Goal: Task Accomplishment & Management: Manage account settings

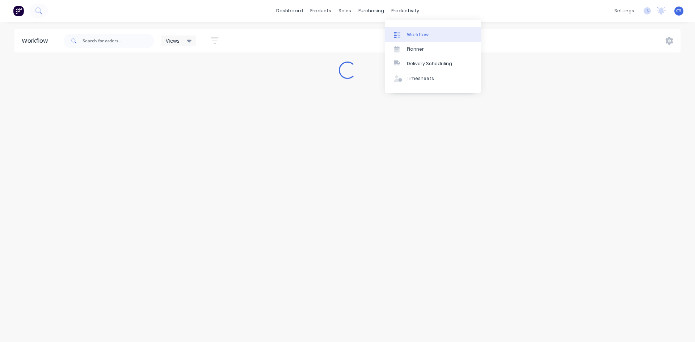
click at [407, 33] on div "Workflow" at bounding box center [418, 34] width 22 height 7
click at [95, 44] on input "text" at bounding box center [118, 41] width 72 height 14
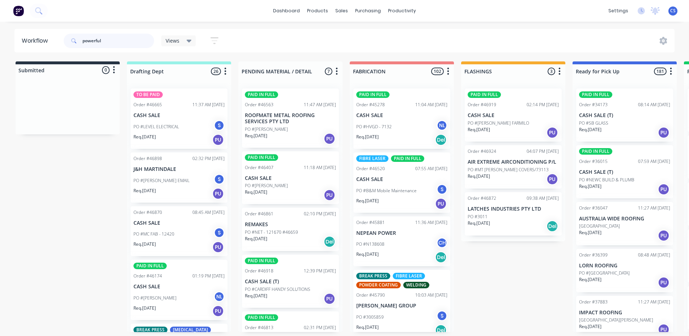
type input "powerful"
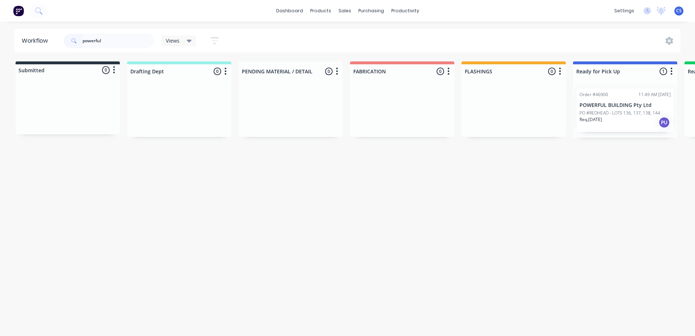
click at [624, 122] on div "Req. [DATE] PU" at bounding box center [624, 123] width 91 height 12
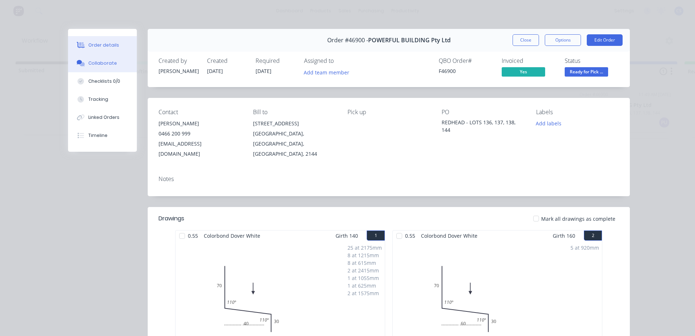
click at [112, 63] on button "Collaborate" at bounding box center [102, 63] width 69 height 18
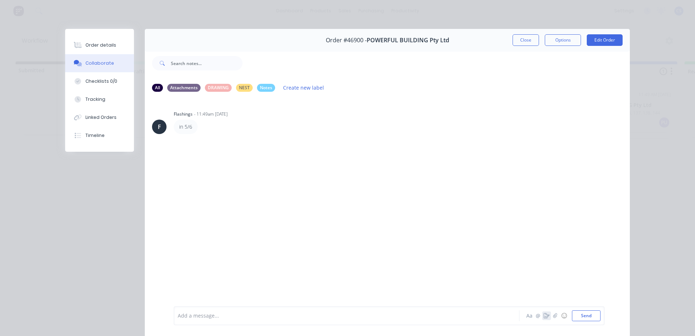
click at [545, 313] on button "button" at bounding box center [546, 316] width 9 height 9
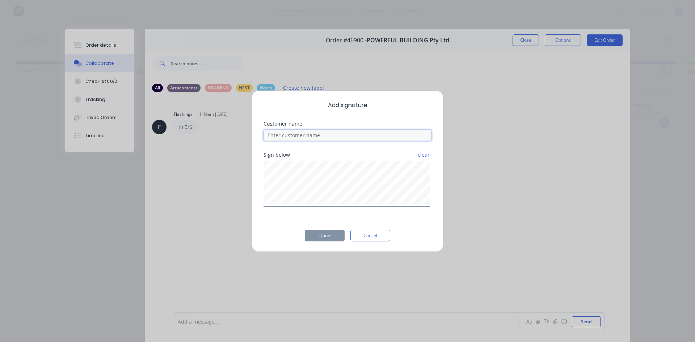
click at [321, 132] on input at bounding box center [347, 135] width 168 height 11
type input "xin"
click at [312, 236] on button "Done" at bounding box center [325, 236] width 40 height 12
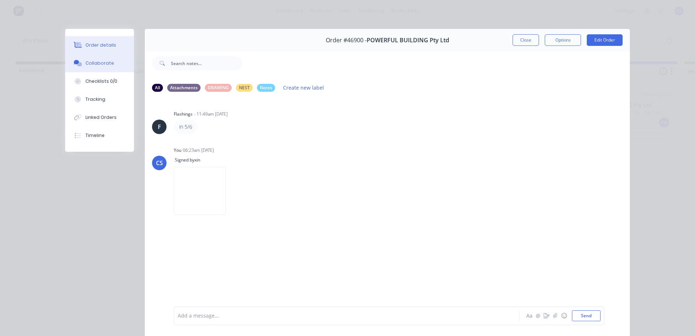
click at [88, 46] on div "Order details" at bounding box center [100, 45] width 31 height 7
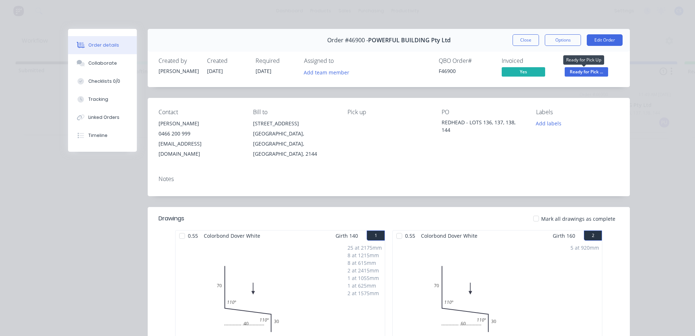
click at [587, 71] on span "Ready for Pick ..." at bounding box center [585, 71] width 43 height 9
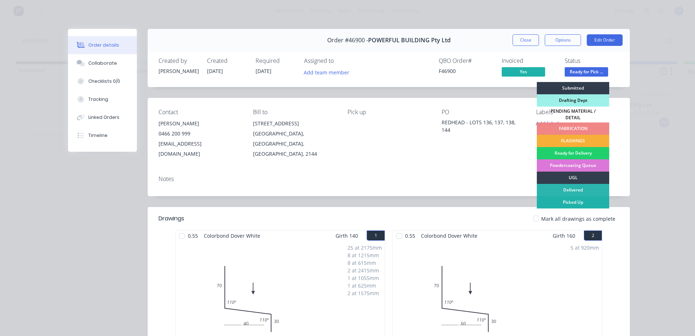
click at [576, 201] on div "Picked Up" at bounding box center [573, 202] width 72 height 12
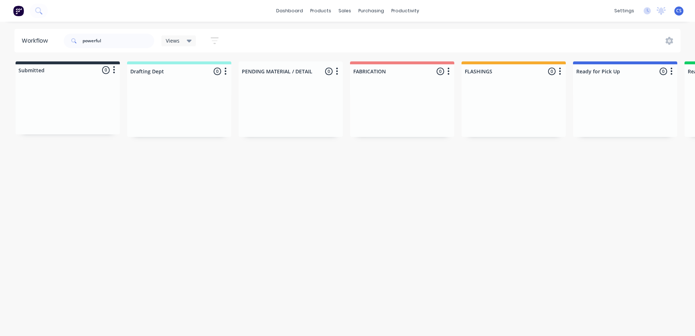
drag, startPoint x: 618, startPoint y: 134, endPoint x: 648, endPoint y: 156, distance: 37.0
drag, startPoint x: 648, startPoint y: 156, endPoint x: 45, endPoint y: 39, distance: 614.4
click at [45, 39] on header "Workflow powerful Views Save new view None (Default) edit Nilesh edit Productio…" at bounding box center [347, 41] width 666 height 24
type input "gts"
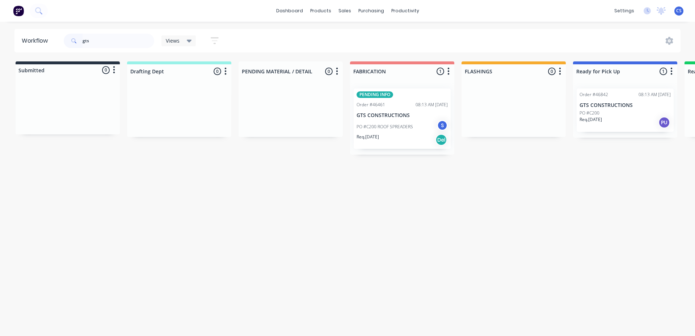
click at [621, 121] on div "Req. [DATE] PU" at bounding box center [624, 123] width 91 height 12
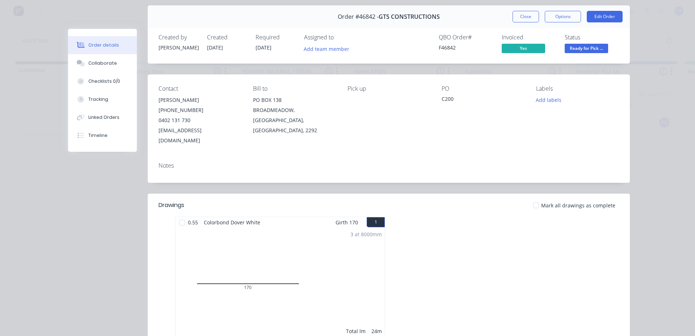
scroll to position [36, 0]
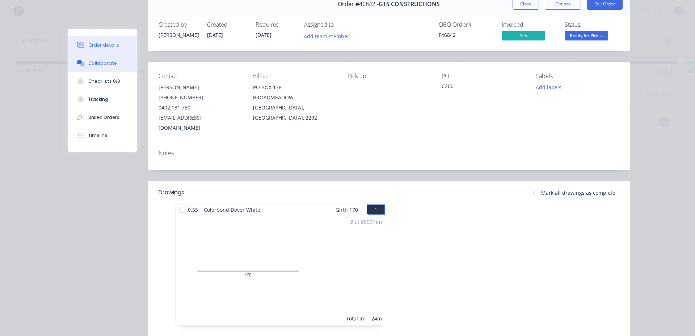
click at [121, 66] on button "Collaborate" at bounding box center [102, 63] width 69 height 18
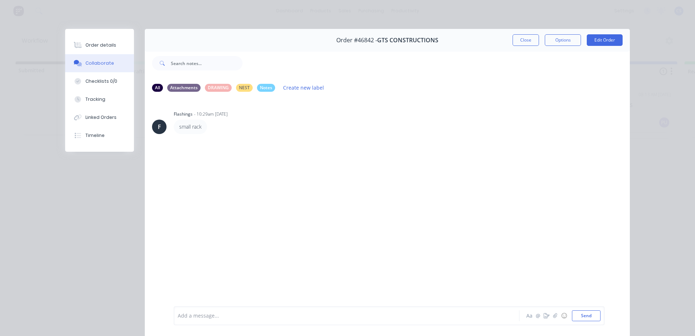
click at [192, 321] on div "Add a message..." at bounding box center [336, 316] width 317 height 11
click at [545, 318] on icon "button" at bounding box center [546, 316] width 6 height 5
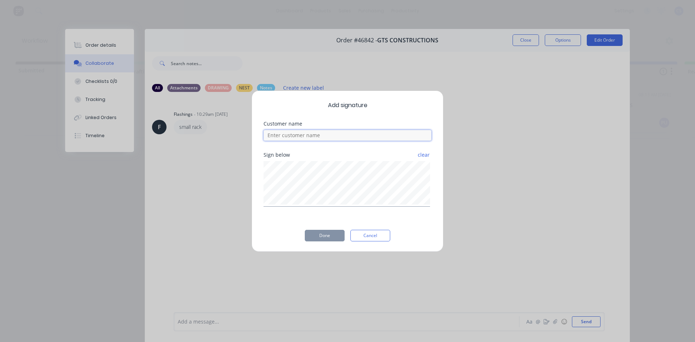
click at [317, 131] on input at bounding box center [347, 135] width 168 height 11
type input "[PERSON_NAME]"
click at [317, 233] on button "Done" at bounding box center [325, 236] width 40 height 12
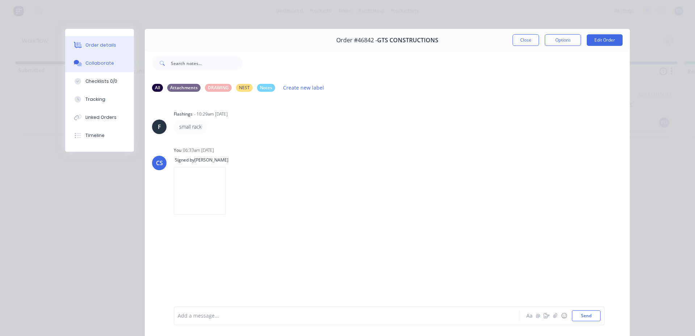
click at [91, 45] on div "Order details" at bounding box center [100, 45] width 31 height 7
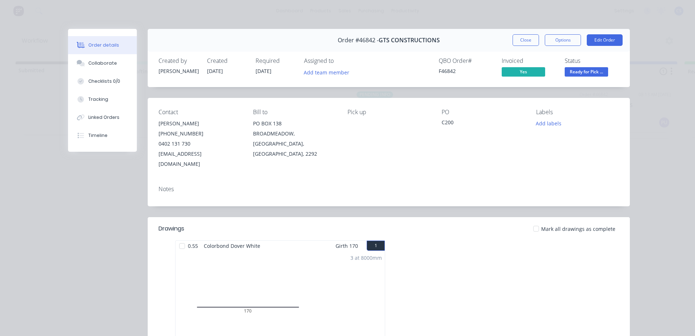
click at [597, 73] on span "Ready for Pick ..." at bounding box center [585, 71] width 43 height 9
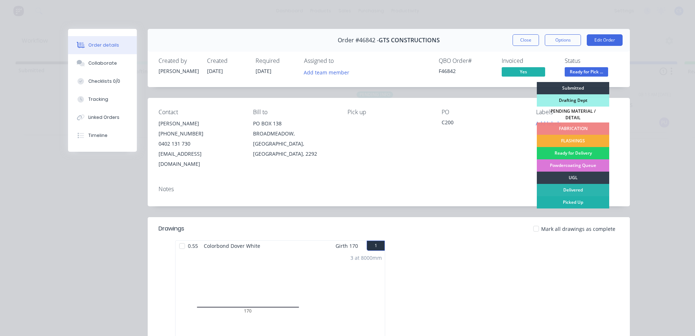
click at [576, 202] on div "Picked Up" at bounding box center [573, 202] width 72 height 12
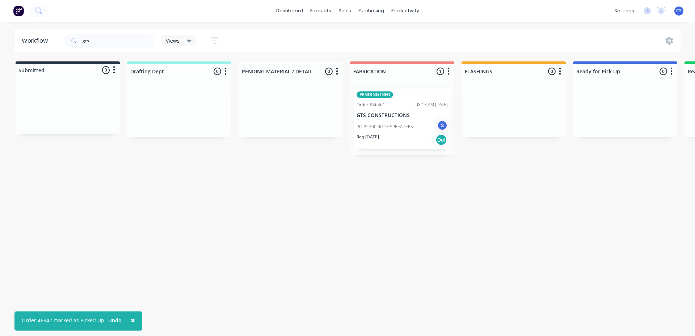
click at [407, 132] on div "PO #C200 ROOF SPREADERS S" at bounding box center [401, 127] width 91 height 14
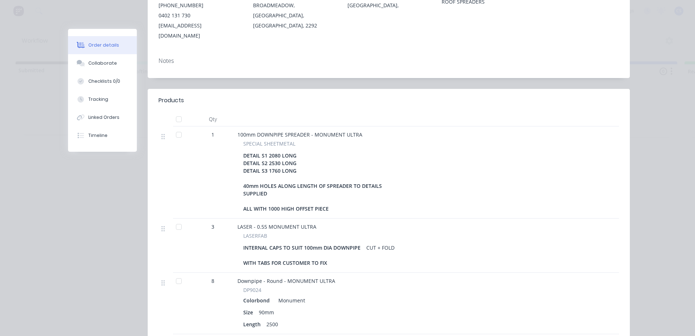
scroll to position [145, 0]
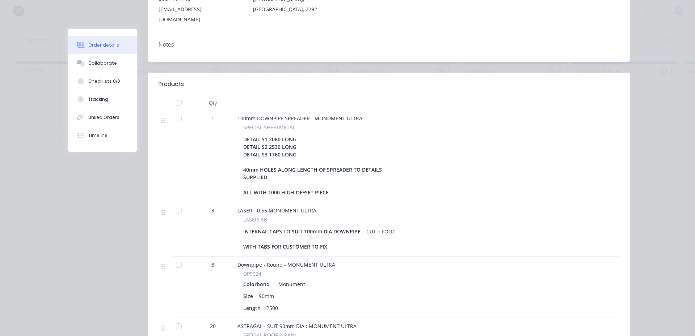
drag, startPoint x: 236, startPoint y: 107, endPoint x: 326, endPoint y: 196, distance: 127.7
click at [326, 196] on div "100mm DOWNPIPE SPREADER - MONUMENT ULTRA SPECIAL SHEETMETAL DETAIL S1 2080 LONG…" at bounding box center [415, 156] width 362 height 92
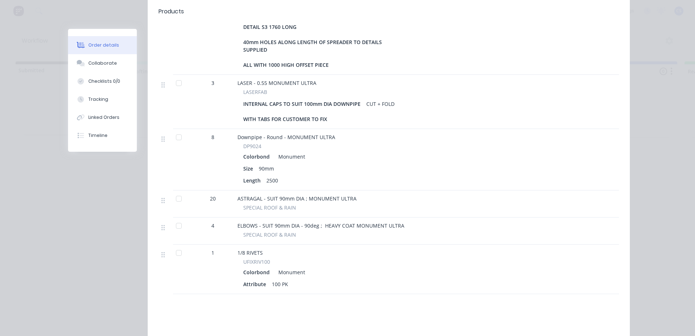
scroll to position [289, 0]
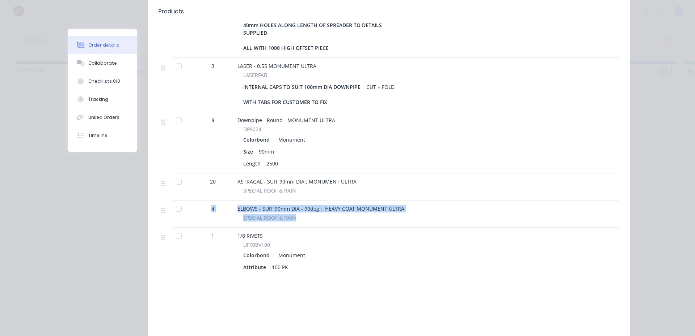
drag, startPoint x: 292, startPoint y: 219, endPoint x: 204, endPoint y: 203, distance: 89.6
click at [204, 203] on div "4 ELBOWS - SUIT 90mm DIA - 90deg ; HEAVY COAT MONUMENT ULTRA SPECIAL ROOF & RAIN" at bounding box center [388, 214] width 460 height 27
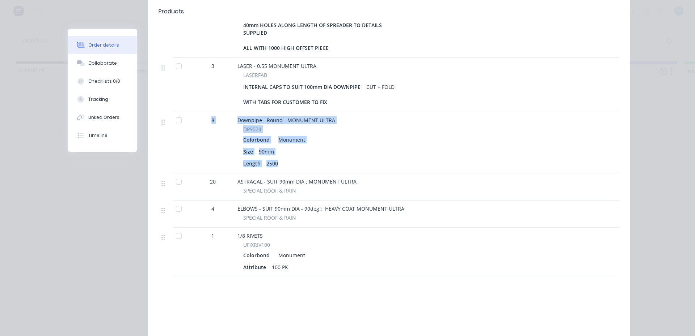
drag, startPoint x: 285, startPoint y: 162, endPoint x: 203, endPoint y: 110, distance: 97.4
click at [203, 112] on div "8 Downpipe - Round - MONUMENT ULTRA DP9024 Colorbond Monument Size 90mm Length …" at bounding box center [388, 143] width 460 height 62
click at [80, 64] on icon at bounding box center [82, 64] width 5 height 4
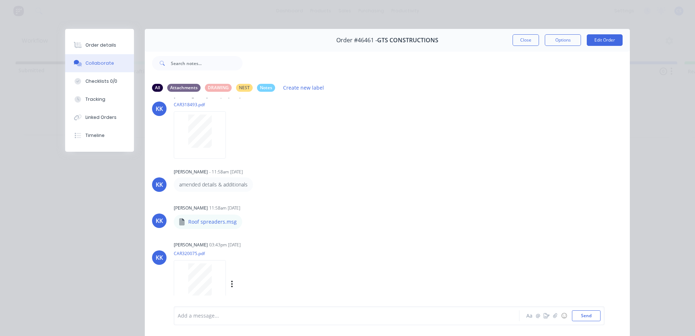
scroll to position [38, 0]
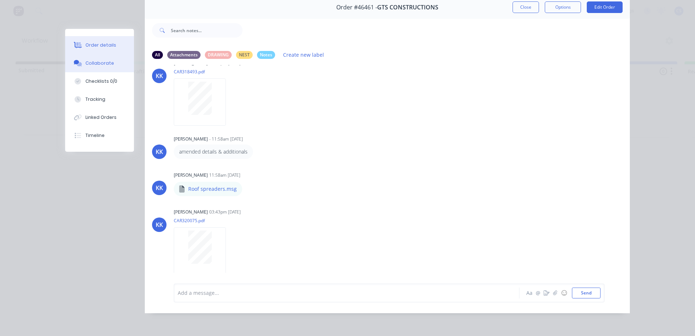
click at [96, 42] on div "Order details" at bounding box center [100, 45] width 31 height 7
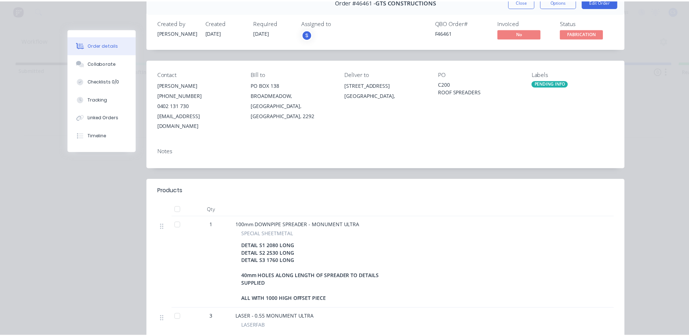
scroll to position [0, 0]
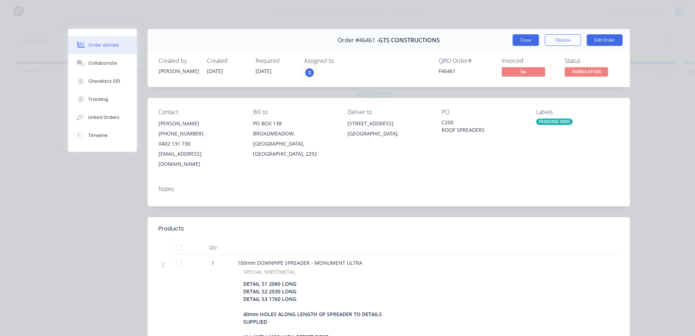
click at [522, 41] on button "Close" at bounding box center [525, 40] width 26 height 12
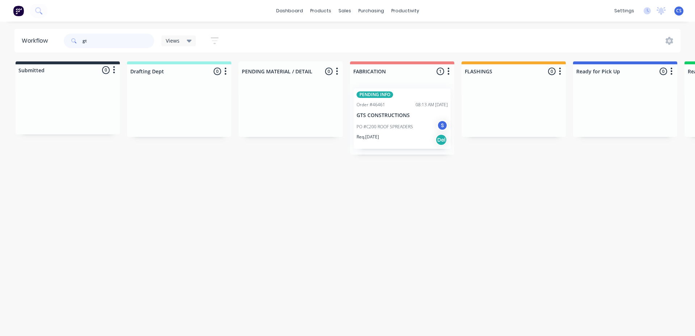
type input "g"
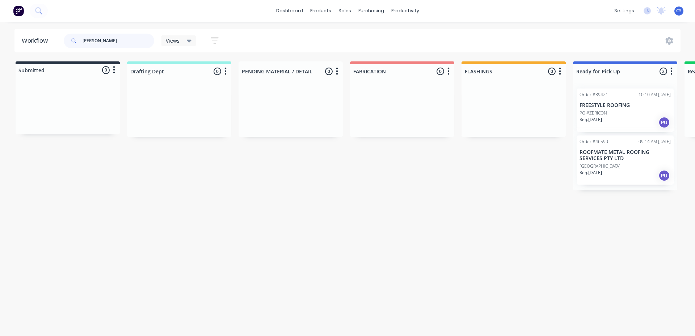
drag, startPoint x: 92, startPoint y: 47, endPoint x: 38, endPoint y: 48, distance: 53.2
click at [38, 48] on header "Workflow [PERSON_NAME] Views Save new view None (Default) edit Nilesh edit Prod…" at bounding box center [347, 41] width 666 height 24
type input "air"
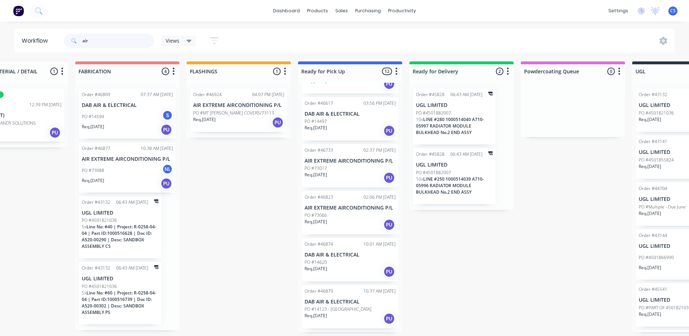
scroll to position [362, 0]
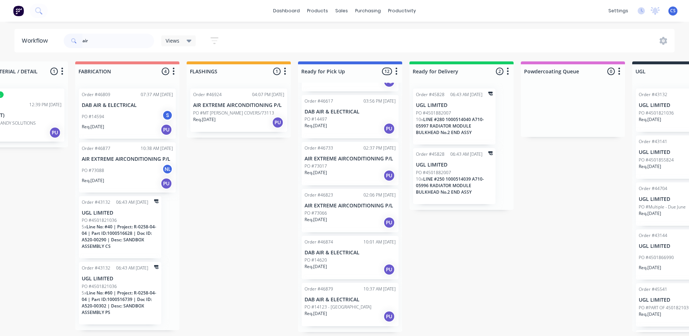
click at [339, 217] on div "PO #73066" at bounding box center [350, 213] width 91 height 7
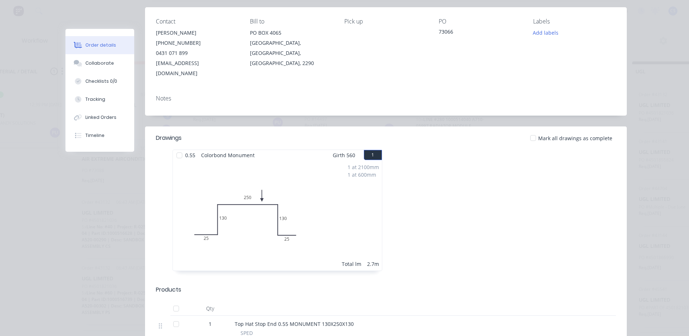
scroll to position [109, 0]
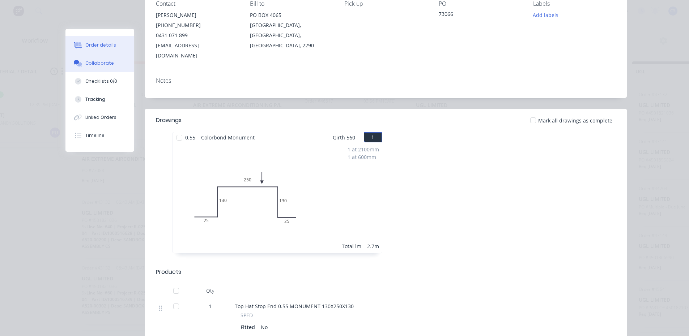
click at [108, 67] on button "Collaborate" at bounding box center [99, 63] width 69 height 18
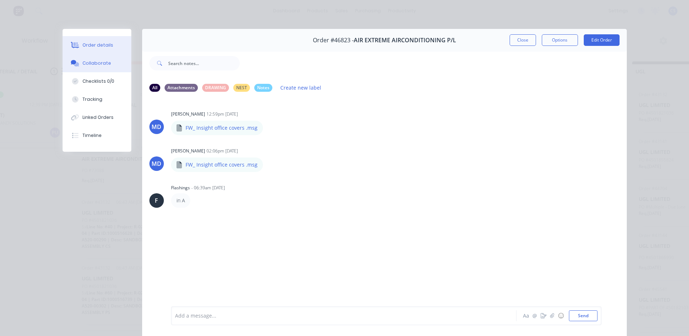
click at [85, 41] on button "Order details" at bounding box center [97, 45] width 69 height 18
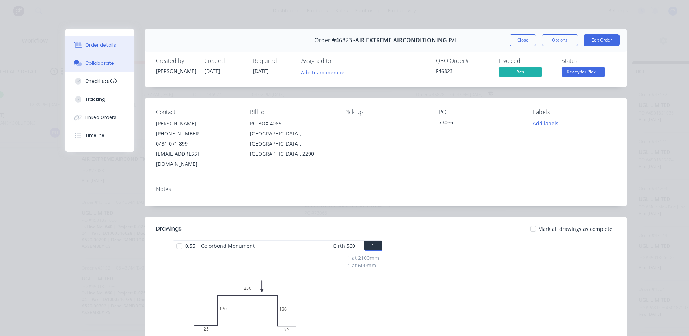
click at [85, 65] on div "Collaborate" at bounding box center [99, 63] width 29 height 7
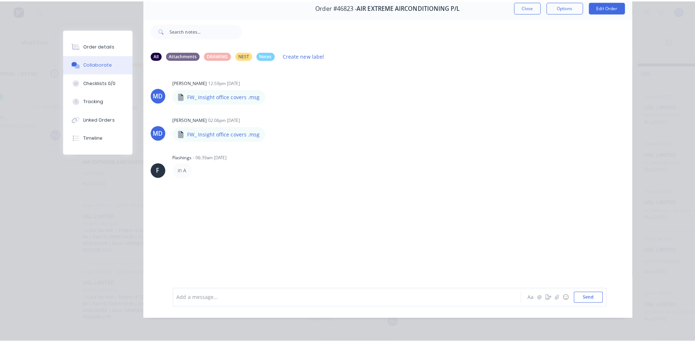
scroll to position [38, 0]
click at [541, 295] on icon "button" at bounding box center [544, 293] width 6 height 5
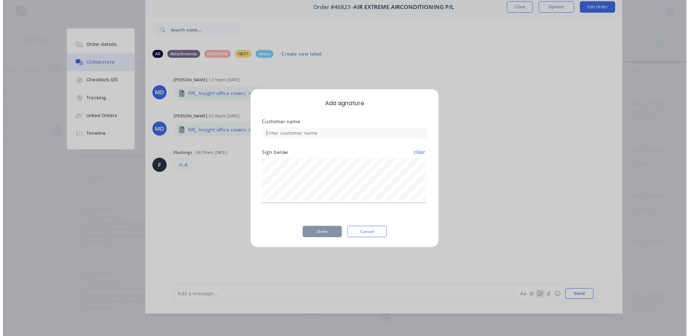
scroll to position [33, 0]
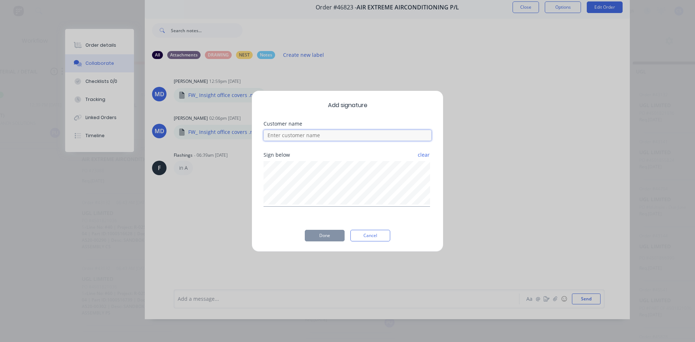
click at [292, 137] on input at bounding box center [347, 135] width 168 height 11
type input "c"
type input "[PERSON_NAME]"
click at [325, 234] on button "Done" at bounding box center [325, 236] width 40 height 12
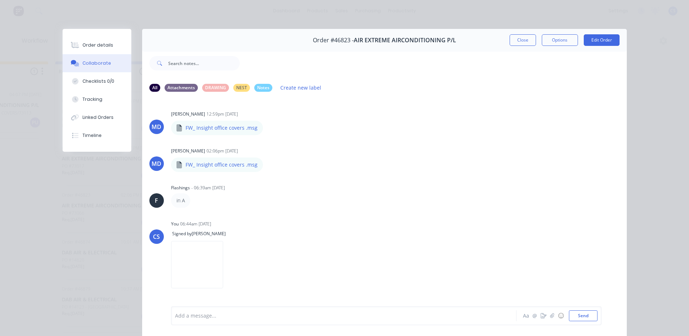
scroll to position [0, 517]
click at [516, 39] on button "Close" at bounding box center [523, 40] width 26 height 12
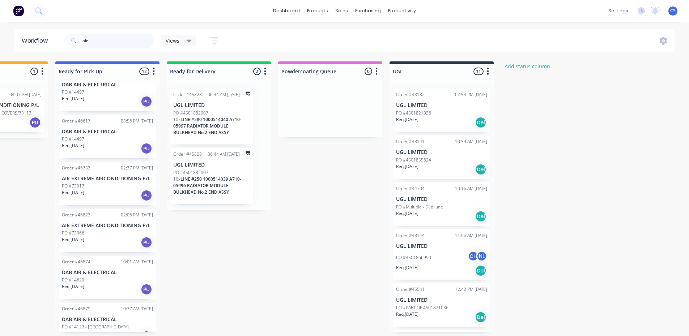
scroll to position [290, 0]
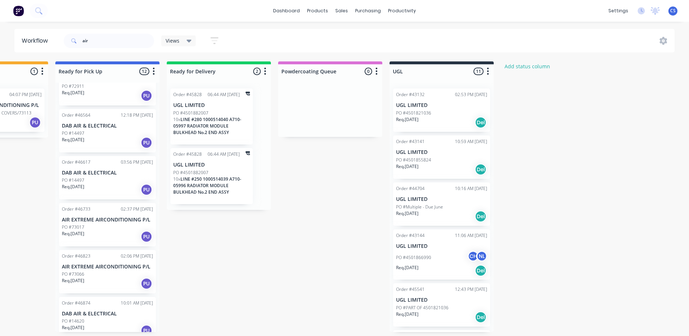
click at [90, 270] on p "AIR EXTREME AIRCONDITIONING P/L" at bounding box center [107, 267] width 91 height 6
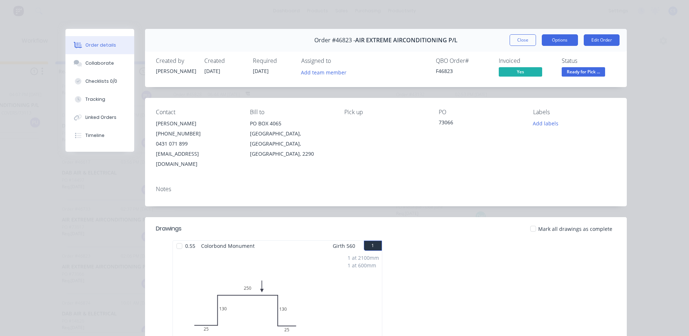
click at [545, 43] on button "Options" at bounding box center [560, 40] width 36 height 12
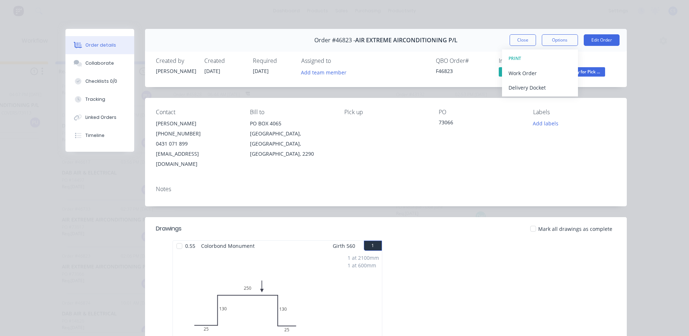
click at [628, 38] on div "Order details Collaborate Checklists 0/0 Tracking Linked Orders Timeline Order …" at bounding box center [344, 294] width 579 height 530
click at [592, 76] on span "Ready for Pick ..." at bounding box center [583, 71] width 43 height 9
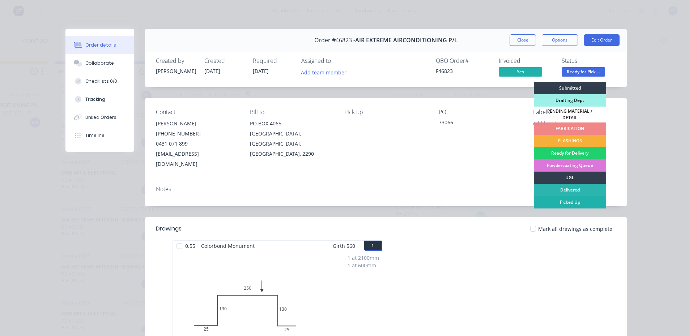
click at [572, 199] on div "Picked Up" at bounding box center [570, 202] width 72 height 12
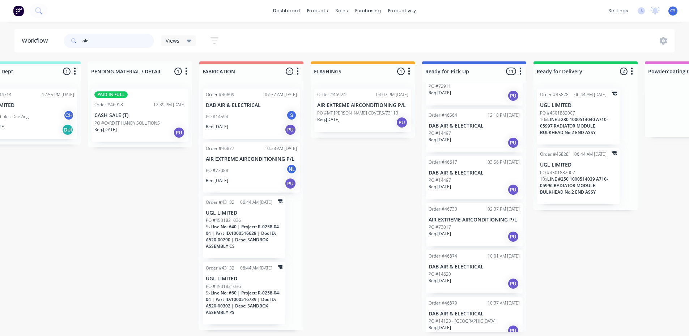
scroll to position [1, 0]
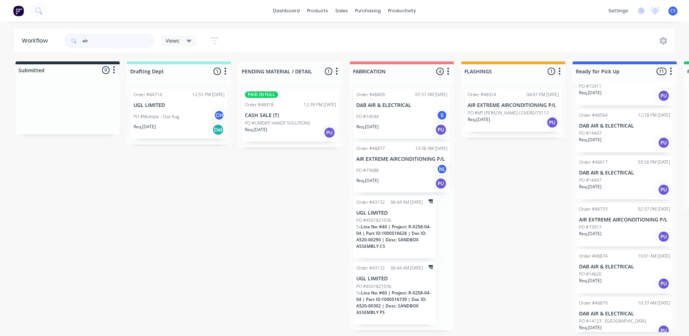
click at [92, 38] on input "air" at bounding box center [118, 41] width 72 height 14
type input "a"
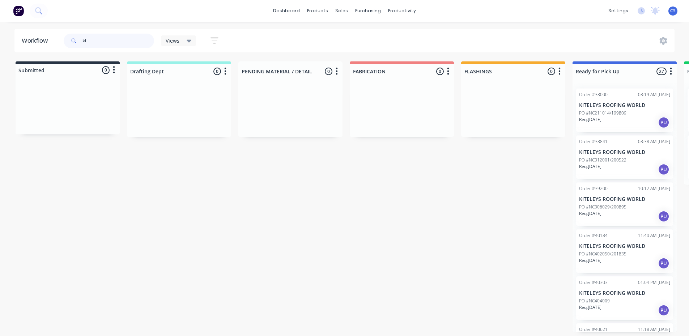
type input "k"
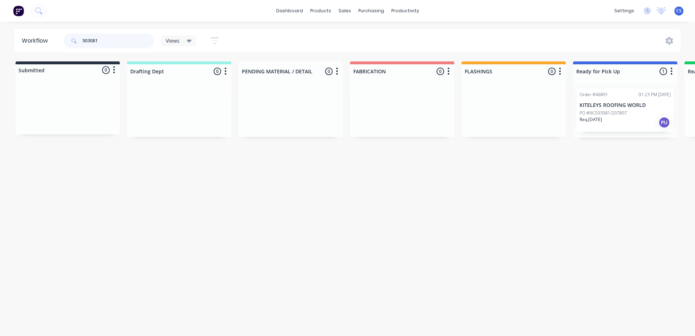
type input "503081"
click at [622, 124] on div "Req. [DATE] PU" at bounding box center [624, 123] width 91 height 12
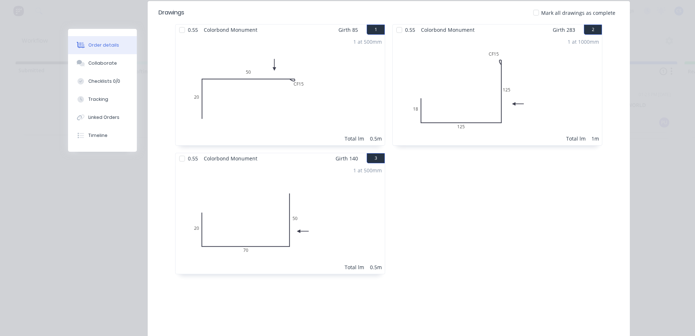
scroll to position [277, 0]
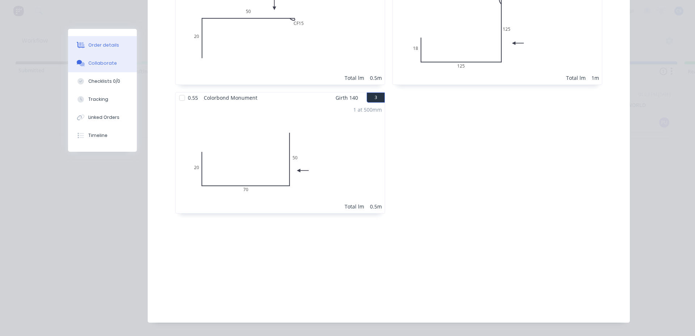
click at [103, 69] on button "Collaborate" at bounding box center [102, 63] width 69 height 18
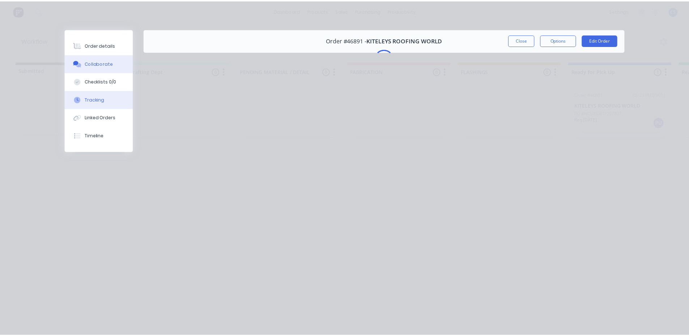
scroll to position [0, 0]
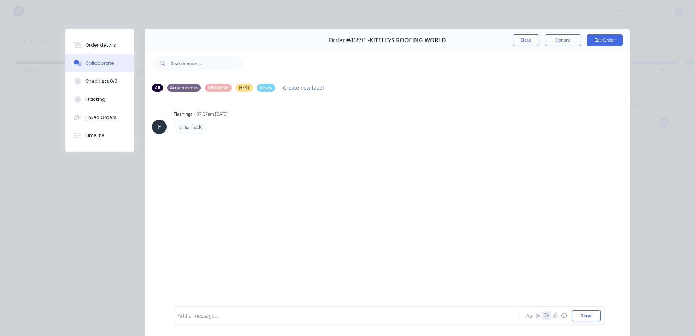
click at [543, 314] on icon "button" at bounding box center [546, 316] width 6 height 5
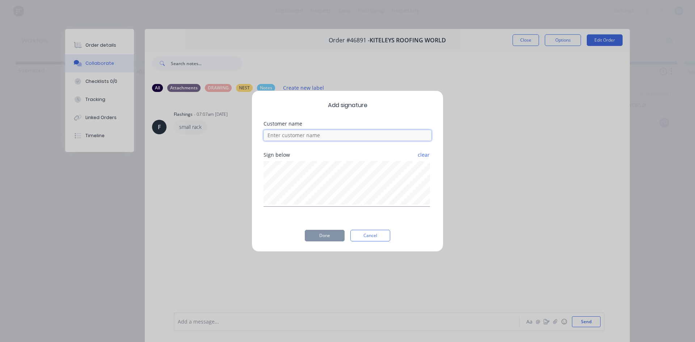
click at [283, 134] on input at bounding box center [347, 135] width 168 height 11
type input "[PERSON_NAME]"
click at [319, 233] on button "Done" at bounding box center [325, 236] width 40 height 12
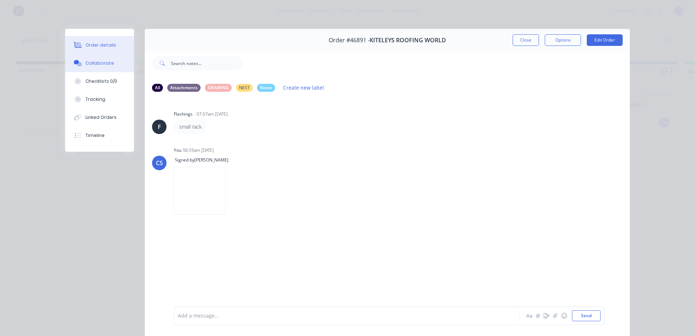
click at [84, 36] on button "Order details" at bounding box center [99, 45] width 69 height 18
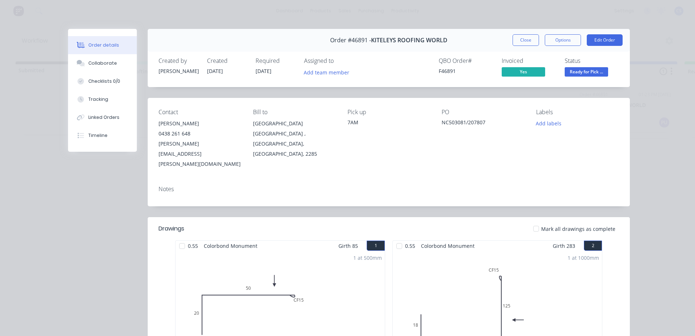
click at [590, 66] on div "Status Ready for Pick ..." at bounding box center [591, 68] width 54 height 21
click at [590, 69] on span "Ready for Pick ..." at bounding box center [585, 71] width 43 height 9
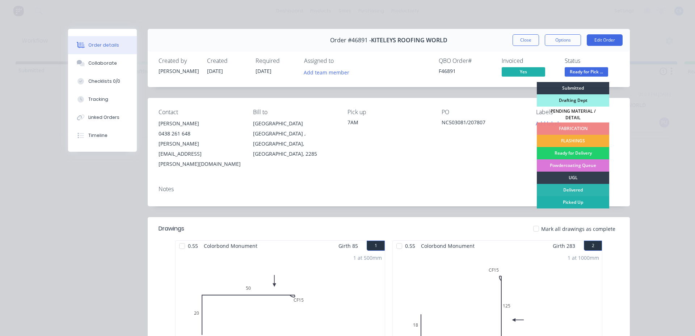
click at [572, 201] on div "Picked Up" at bounding box center [573, 202] width 72 height 12
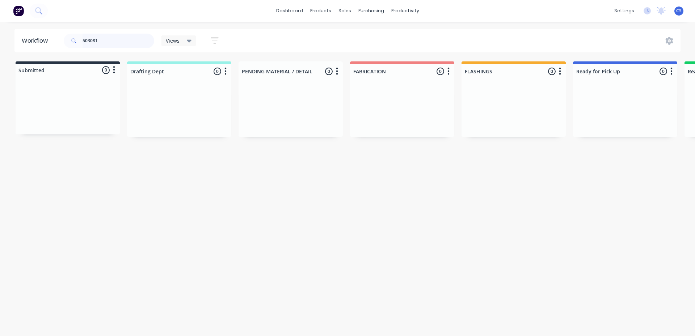
drag, startPoint x: 100, startPoint y: 45, endPoint x: 66, endPoint y: 39, distance: 34.5
click at [66, 39] on div "503081" at bounding box center [109, 41] width 90 height 14
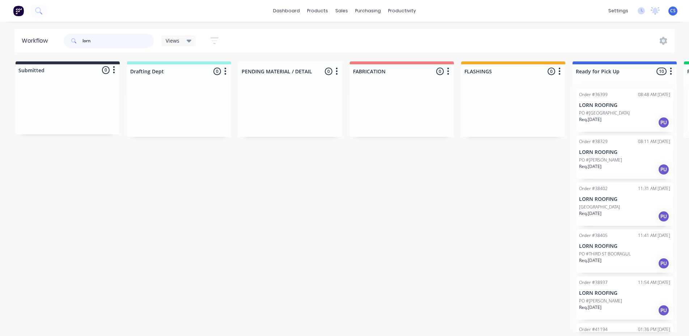
scroll to position [223, 0]
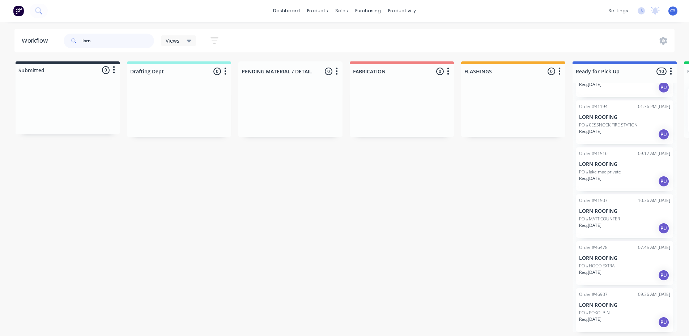
type input "lorn"
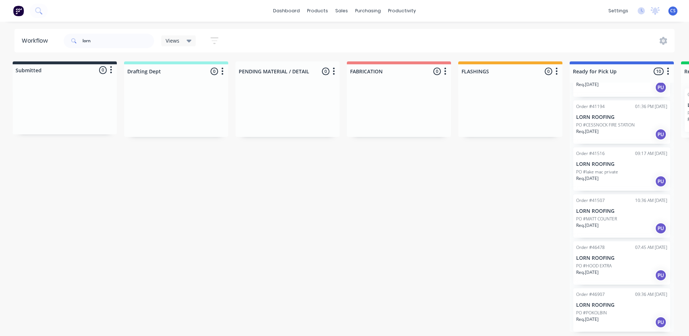
scroll to position [1, 0]
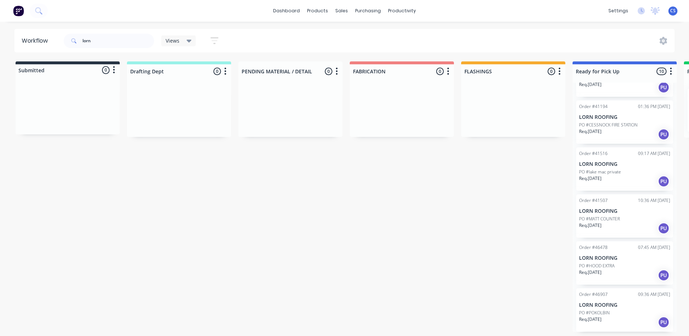
click at [603, 308] on div "Order #46907 09:36 AM [DATE] LORN ROOFING PO #POKOLBIN Req. [DATE] PU" at bounding box center [624, 310] width 97 height 43
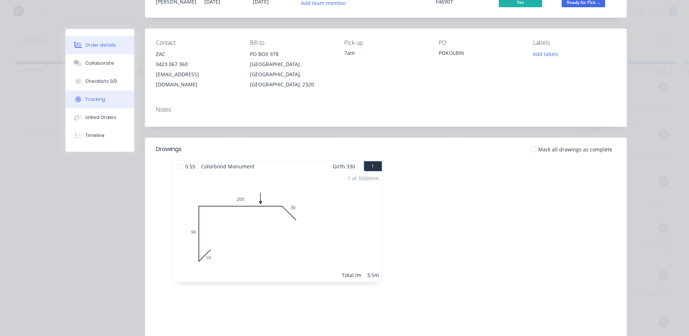
scroll to position [4, 0]
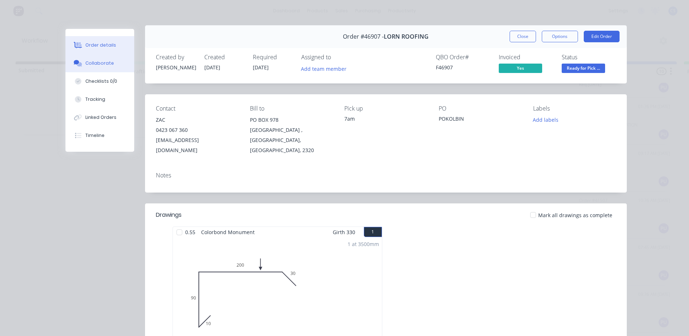
click at [92, 60] on div "Collaborate" at bounding box center [99, 63] width 29 height 7
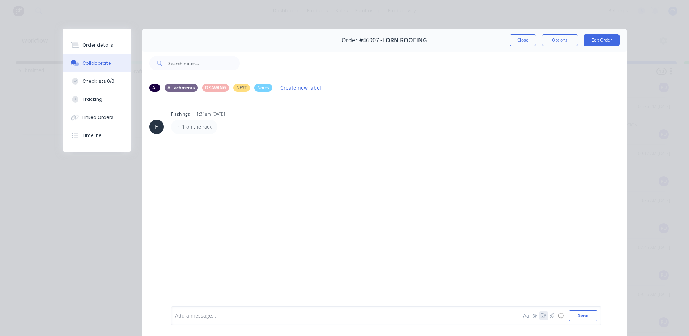
click at [542, 315] on icon "button" at bounding box center [544, 316] width 6 height 5
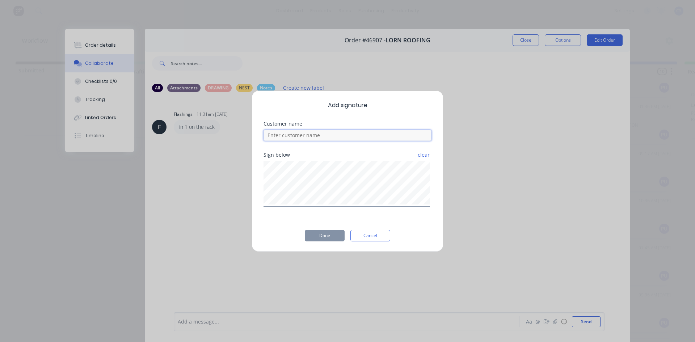
click at [304, 133] on input at bounding box center [347, 135] width 168 height 11
type input "zac"
click at [329, 237] on button "Done" at bounding box center [325, 236] width 40 height 12
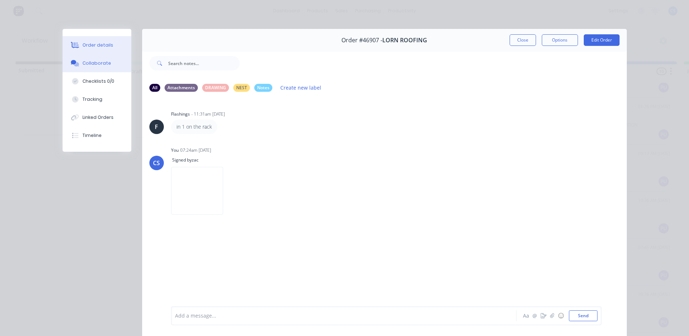
click at [103, 47] on div "Order details" at bounding box center [97, 45] width 31 height 7
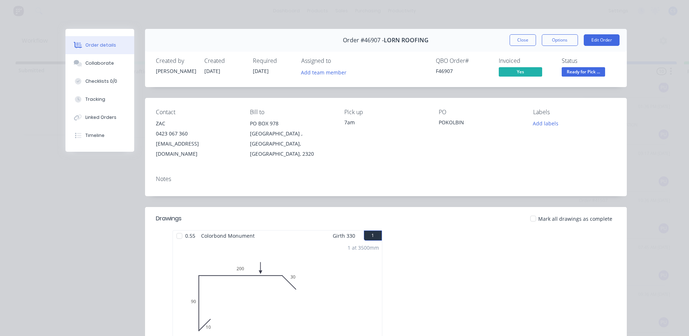
click at [566, 68] on span "Ready for Pick ..." at bounding box center [583, 71] width 43 height 9
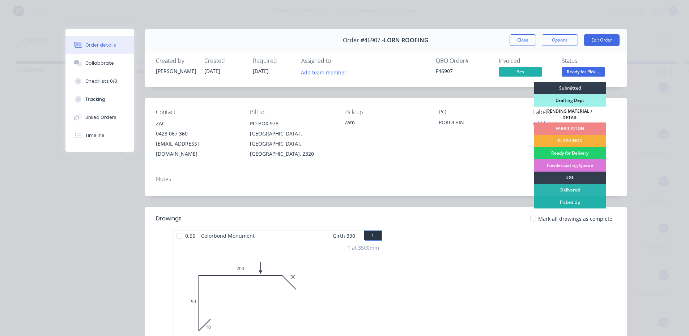
click at [568, 196] on div "Picked Up" at bounding box center [570, 202] width 72 height 12
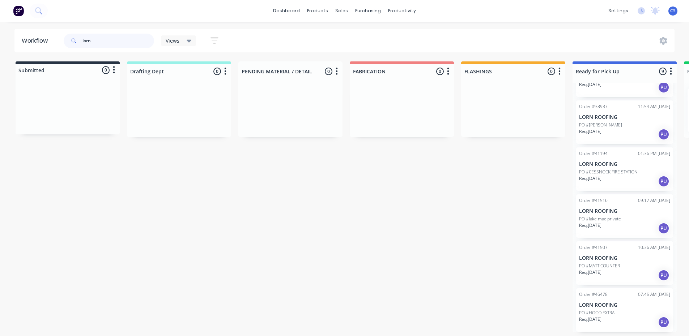
drag, startPoint x: 99, startPoint y: 44, endPoint x: 0, endPoint y: 26, distance: 100.7
click at [0, 26] on div "dashboard products sales purchasing productivity dashboard products Product Cat…" at bounding box center [344, 146] width 689 height 293
type input "spanline"
click at [603, 310] on div "PO #9269" at bounding box center [624, 313] width 91 height 7
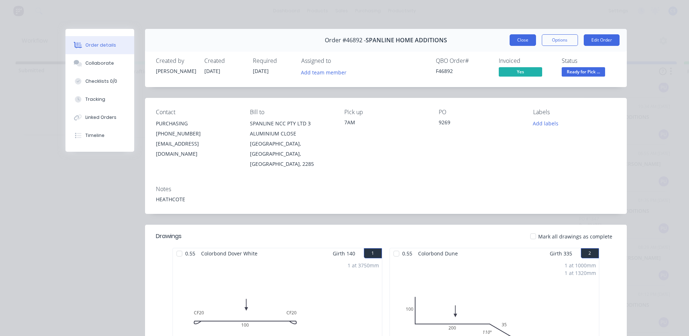
click at [528, 42] on button "Close" at bounding box center [523, 40] width 26 height 12
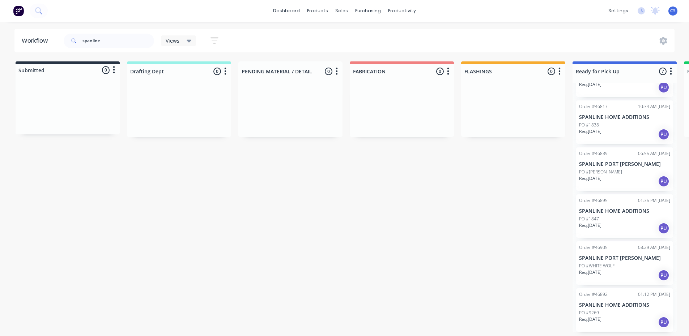
click at [613, 125] on div "PO #1838" at bounding box center [624, 125] width 91 height 7
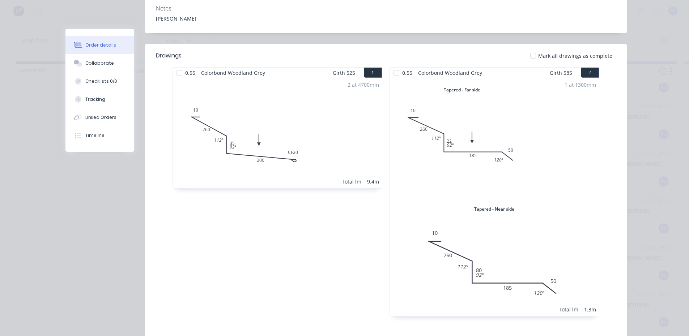
scroll to position [289, 0]
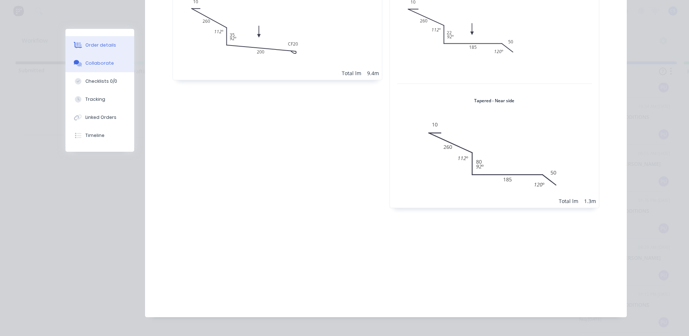
click at [108, 59] on button "Collaborate" at bounding box center [99, 63] width 69 height 18
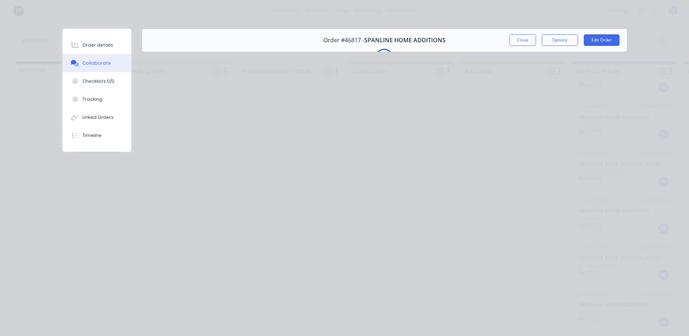
scroll to position [0, 0]
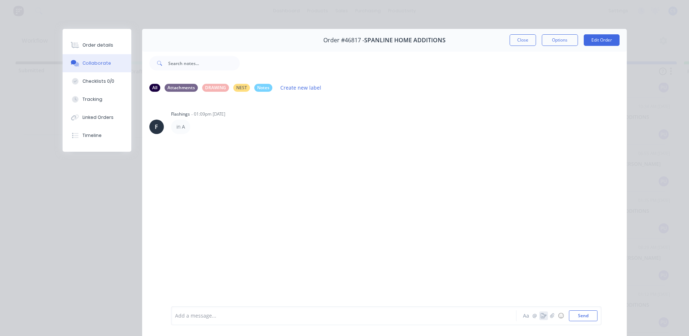
click at [542, 317] on icon "button" at bounding box center [544, 316] width 6 height 5
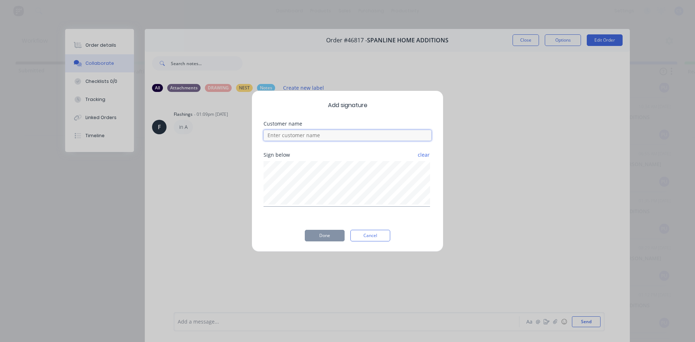
click at [343, 132] on input at bounding box center [347, 135] width 168 height 11
type input "[PERSON_NAME]"
click at [327, 239] on button "Done" at bounding box center [325, 236] width 40 height 12
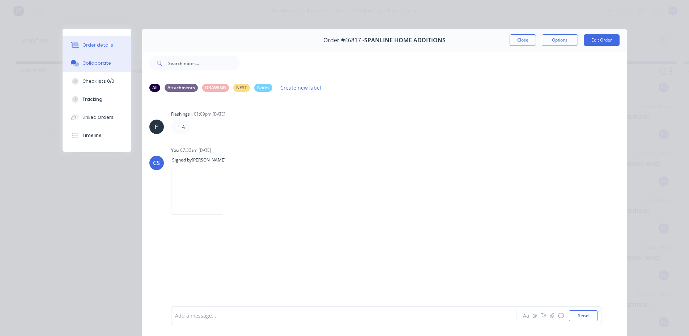
click at [100, 47] on div "Order details" at bounding box center [97, 45] width 31 height 7
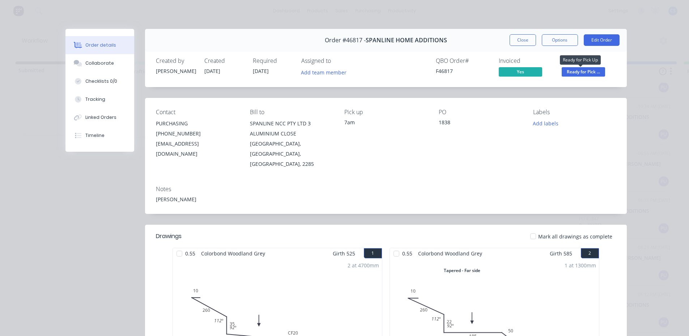
click at [570, 68] on span "Ready for Pick ..." at bounding box center [583, 71] width 43 height 9
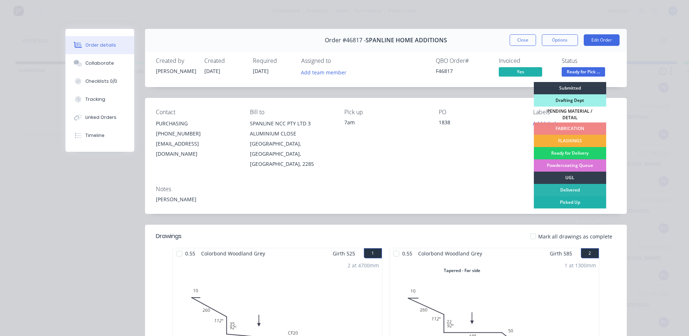
click at [553, 198] on div "Picked Up" at bounding box center [570, 202] width 72 height 12
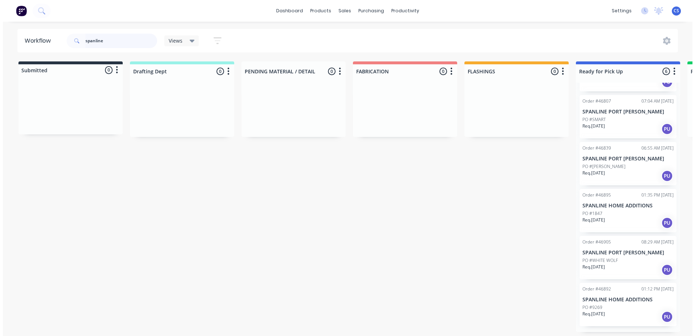
scroll to position [35, 0]
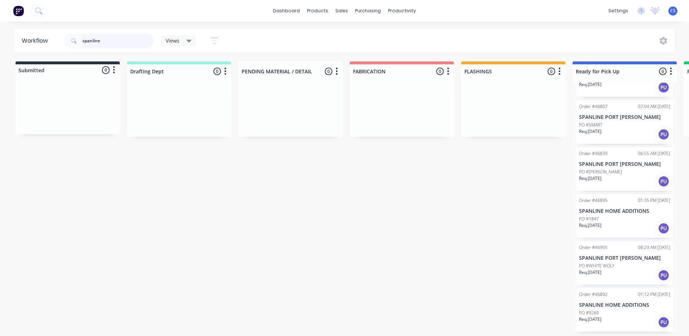
drag, startPoint x: 144, startPoint y: 42, endPoint x: 75, endPoint y: 41, distance: 68.4
click at [75, 41] on div "spanline" at bounding box center [109, 41] width 90 height 14
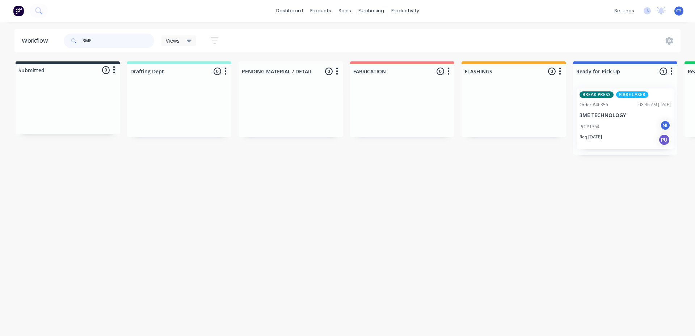
type input "3ME"
click at [598, 131] on div "PO #1364 NL" at bounding box center [624, 127] width 91 height 14
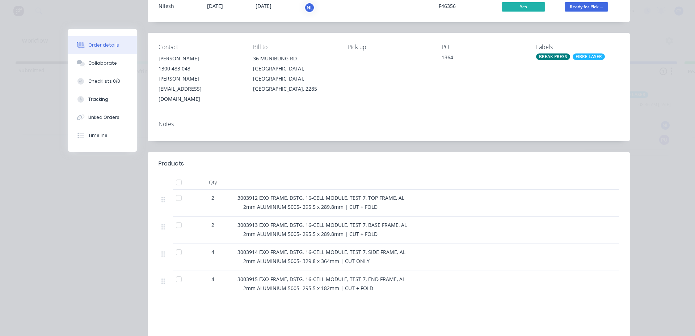
scroll to position [0, 0]
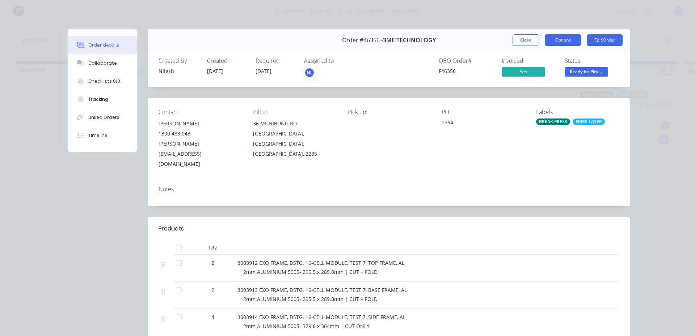
click at [559, 39] on button "Options" at bounding box center [563, 40] width 36 height 12
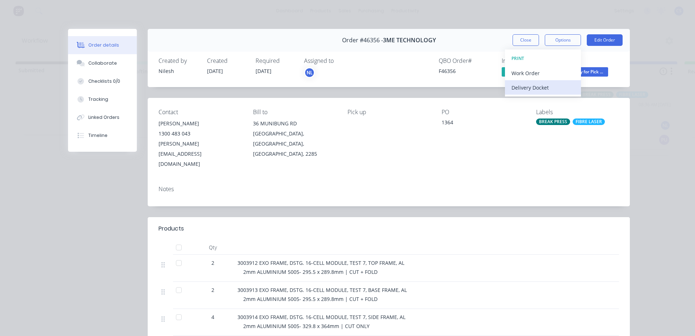
click at [545, 89] on div "Delivery Docket" at bounding box center [542, 87] width 63 height 10
click at [540, 84] on div "Standard" at bounding box center [542, 87] width 63 height 10
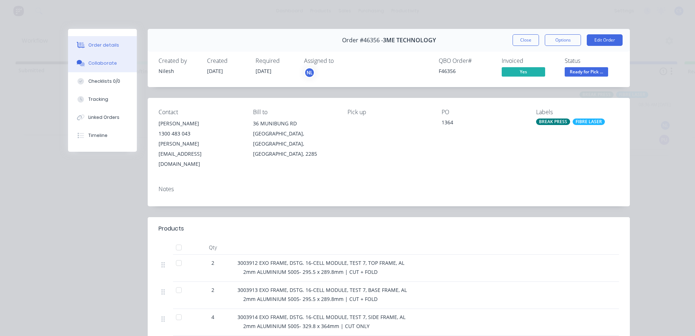
click at [89, 57] on button "Collaborate" at bounding box center [102, 63] width 69 height 18
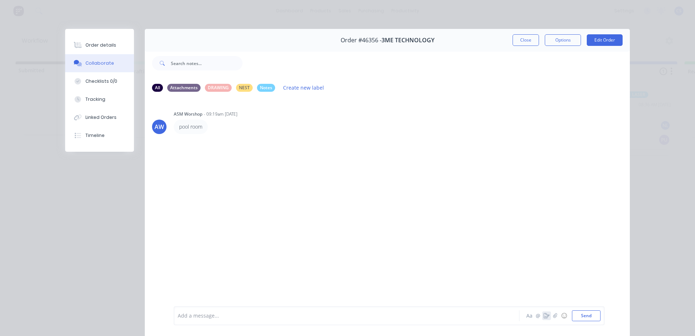
click at [543, 317] on icon "button" at bounding box center [546, 316] width 6 height 5
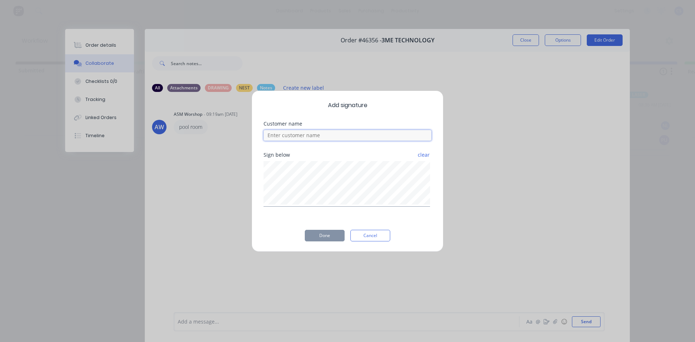
click at [356, 131] on input at bounding box center [347, 135] width 168 height 11
type input "MATT"
click at [324, 236] on button "Done" at bounding box center [325, 236] width 40 height 12
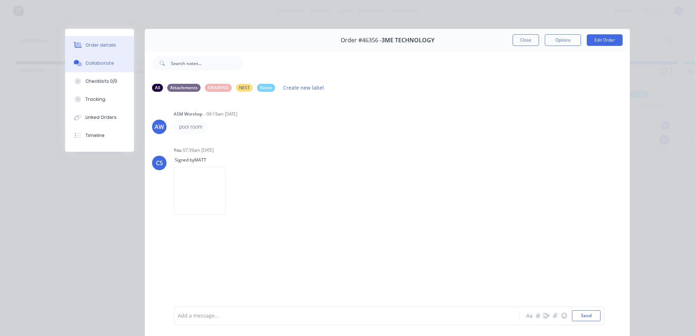
click at [112, 41] on button "Order details" at bounding box center [99, 45] width 69 height 18
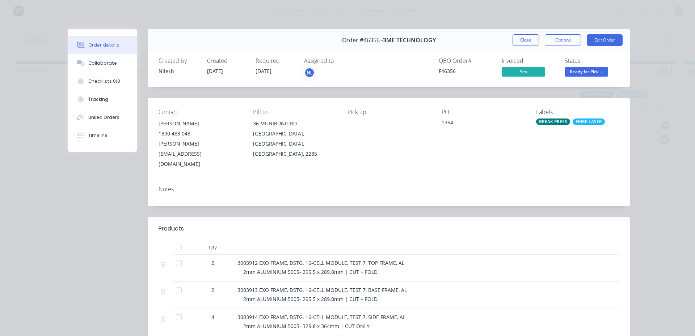
click at [577, 71] on span "Ready for Pick ..." at bounding box center [585, 71] width 43 height 9
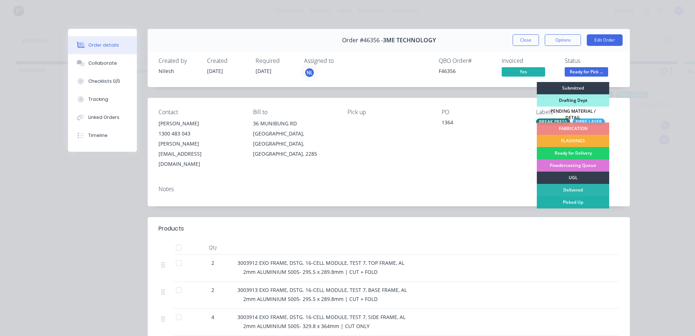
click at [578, 201] on div "Picked Up" at bounding box center [573, 202] width 72 height 12
